Goal: Check status

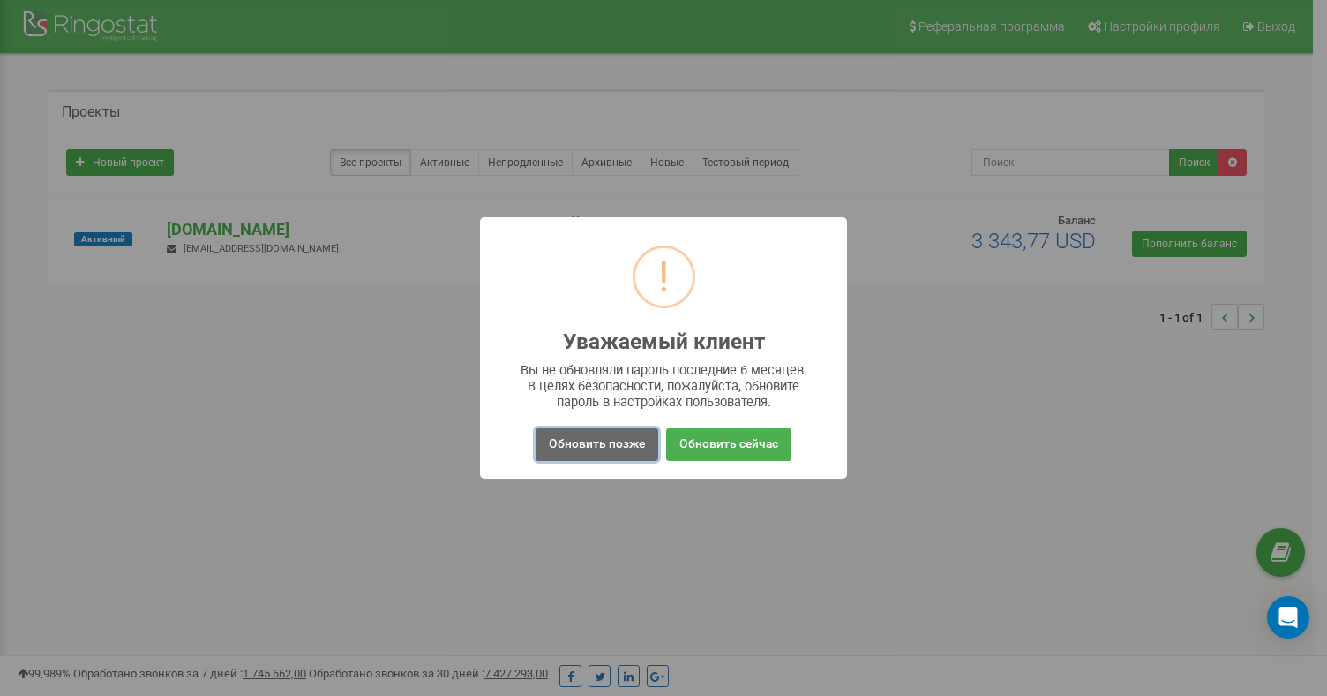
click at [600, 449] on button "Обновить позже" at bounding box center [597, 444] width 123 height 33
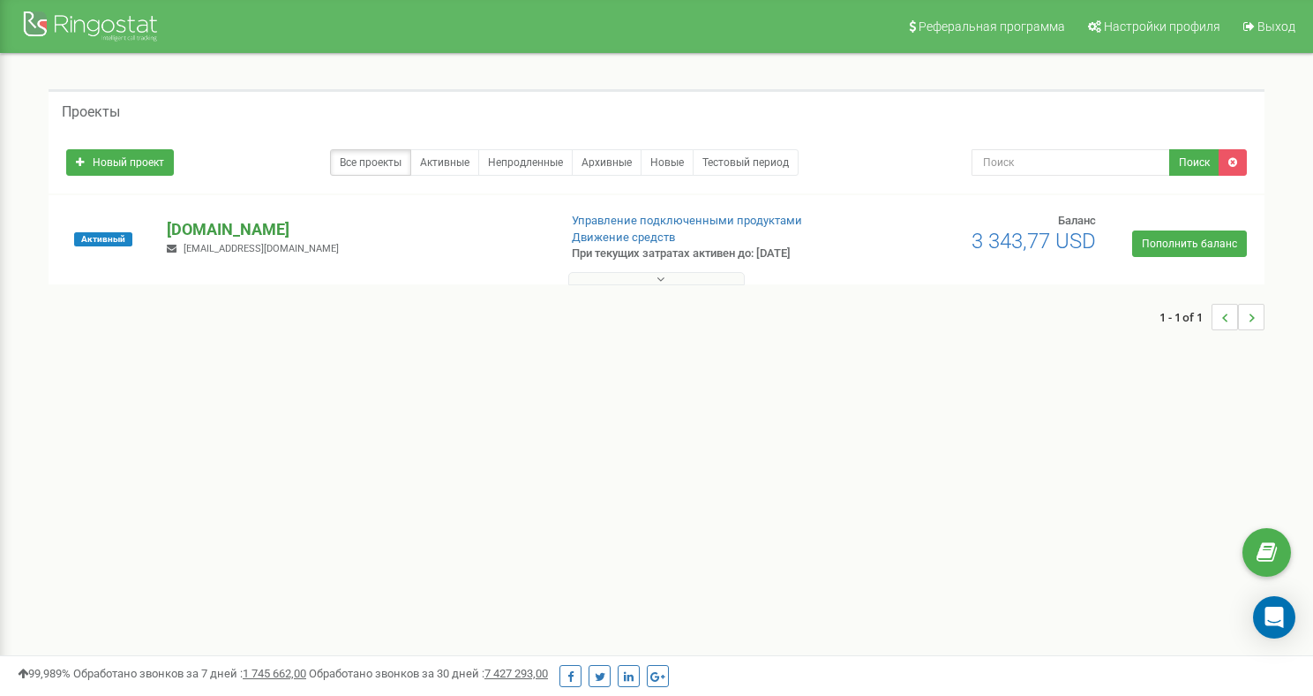
click at [224, 231] on p "[DOMAIN_NAME]" at bounding box center [355, 229] width 376 height 23
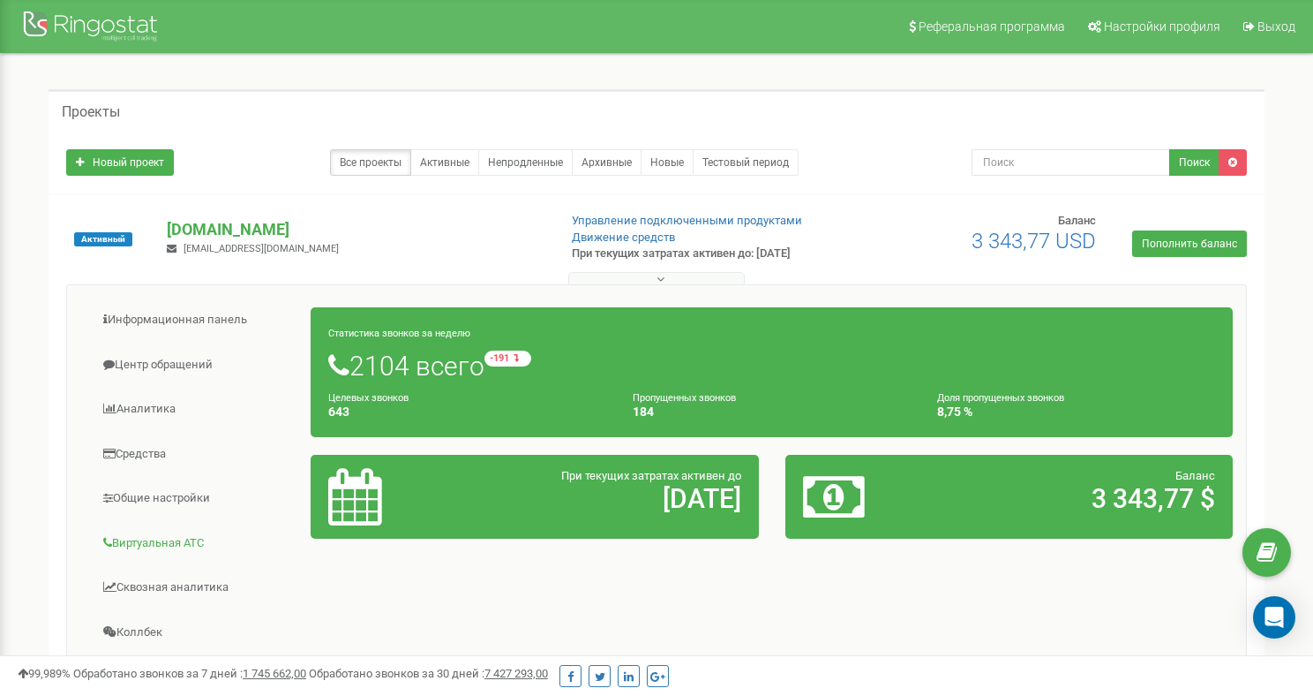
scroll to position [364, 0]
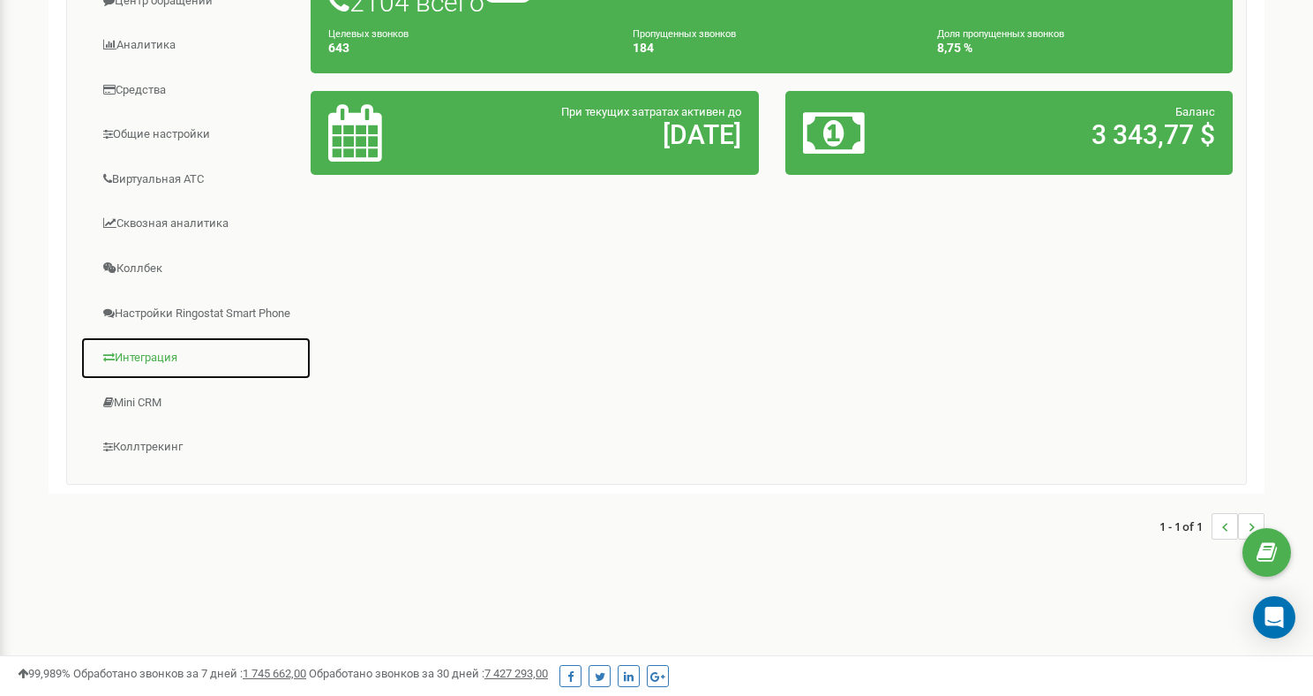
click at [156, 372] on link "Интеграция" at bounding box center [195, 357] width 231 height 43
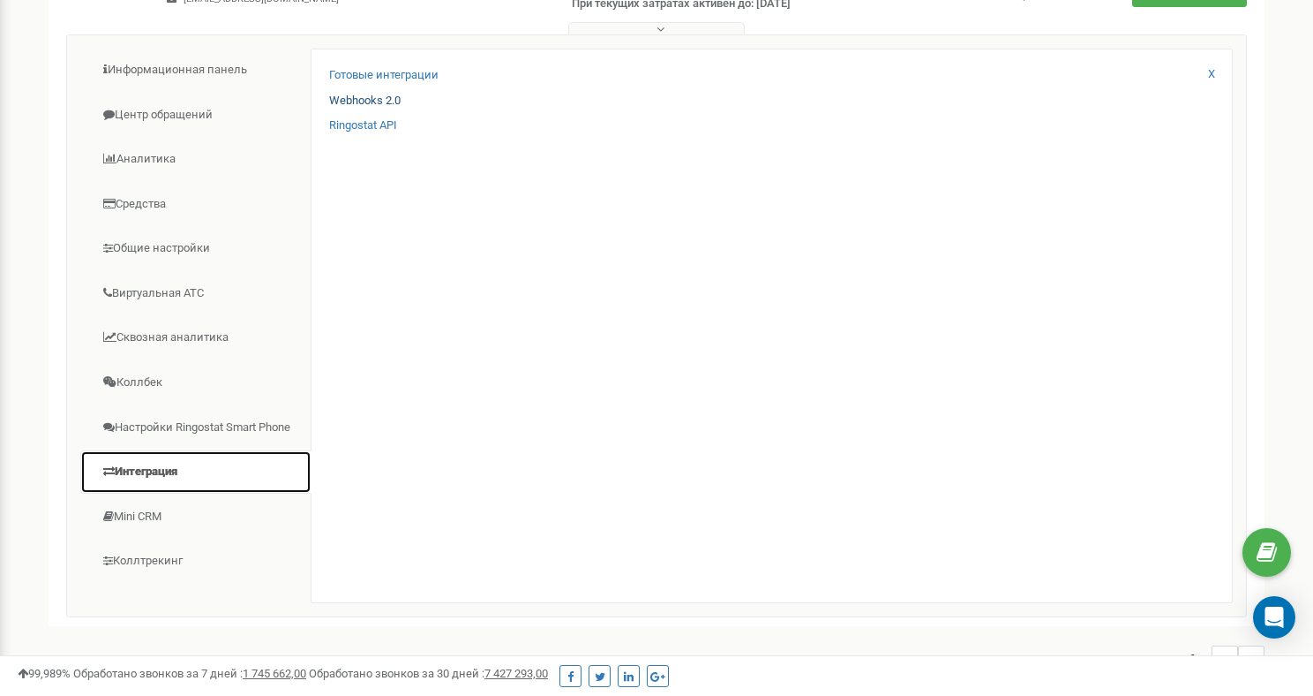
scroll to position [193, 0]
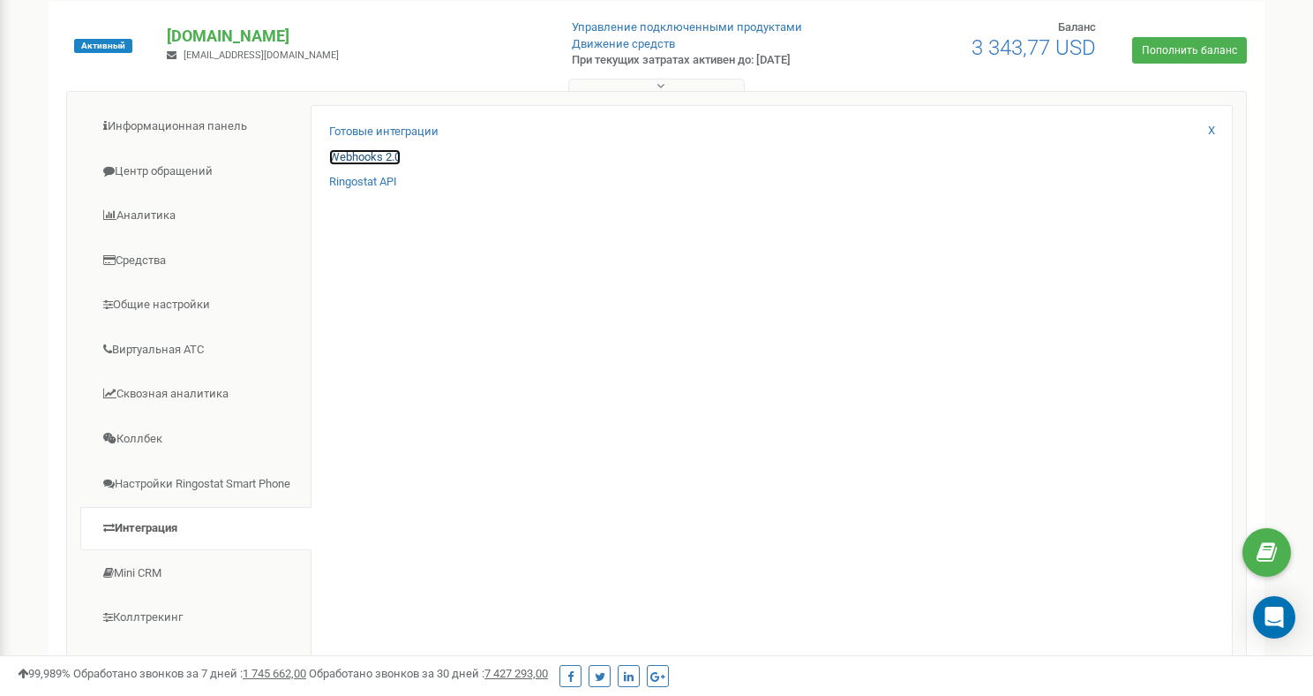
click at [371, 154] on link "Webhooks 2.0" at bounding box center [364, 157] width 71 height 17
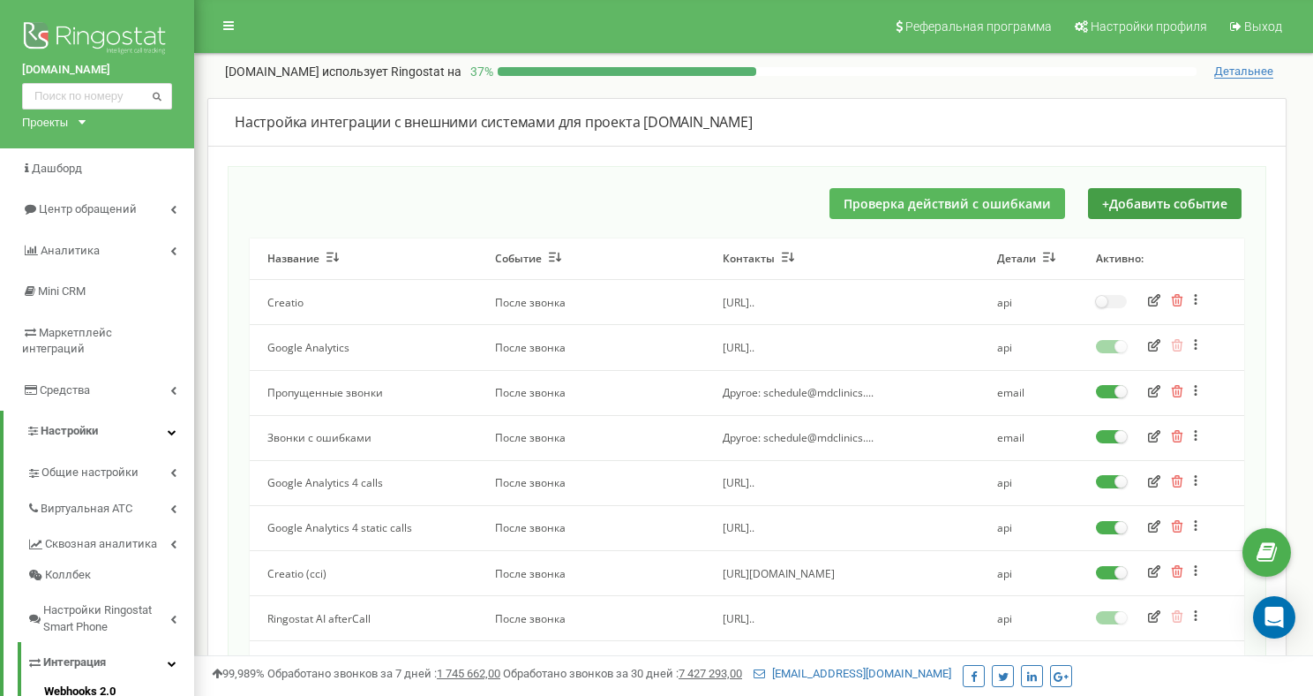
click at [998, 204] on button "Проверка действий с ошибками" at bounding box center [948, 203] width 236 height 31
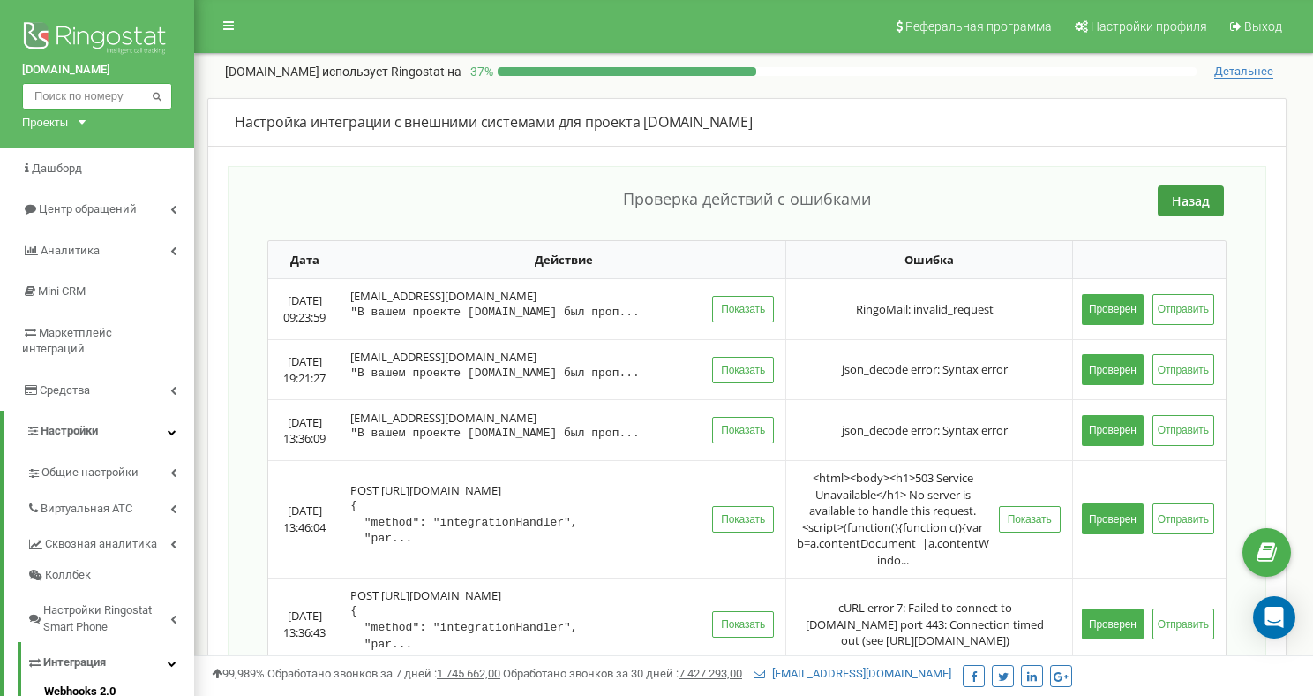
click at [103, 96] on input "text" at bounding box center [97, 96] width 150 height 26
paste input "380664906889"
type input "380664906889"
